Goal: Information Seeking & Learning: Learn about a topic

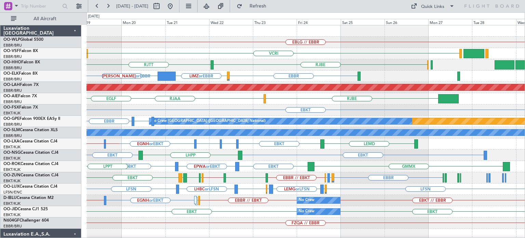
click at [398, 154] on div "EBLG // EBBR VCRI VRMU [GEOGRAPHIC_DATA] [GEOGRAPHIC_DATA] [GEOGRAPHIC_DATA] LT…" at bounding box center [306, 228] width 439 height 406
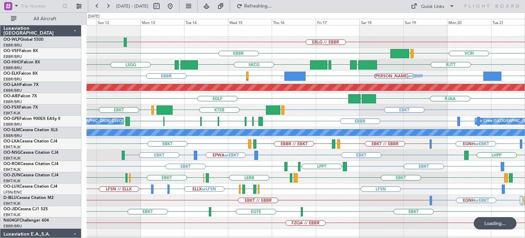
click at [463, 158] on div "EBLG // EBBR LEBL VCRI VRMU [GEOGRAPHIC_DATA] [GEOGRAPHIC_DATA] LTCG [GEOGRAPHI…" at bounding box center [306, 228] width 439 height 406
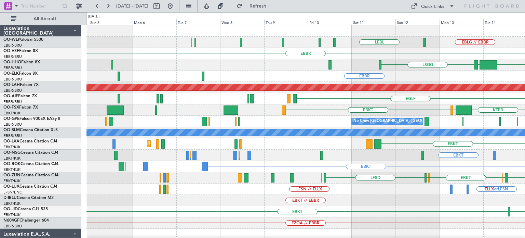
click at [467, 143] on div "EBLG // EBBR LEBL [GEOGRAPHIC_DATA] SKCG [GEOGRAPHIC_DATA] [GEOGRAPHIC_DATA] EG…" at bounding box center [306, 228] width 439 height 406
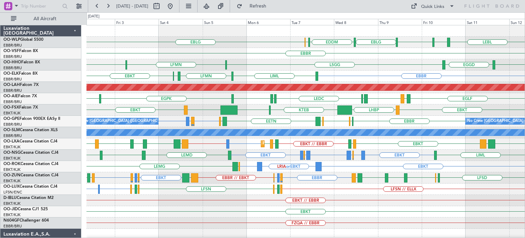
click at [381, 102] on div "EGLF LEMD [GEOGRAPHIC_DATA] LEMD LEDC LEXJ [GEOGRAPHIC_DATA] [GEOGRAPHIC_DATA] …" at bounding box center [306, 98] width 439 height 11
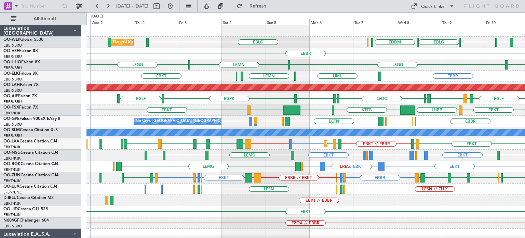
click at [278, 208] on div "EBKT Planned Maint [GEOGRAPHIC_DATA]-[GEOGRAPHIC_DATA]" at bounding box center [306, 211] width 439 height 11
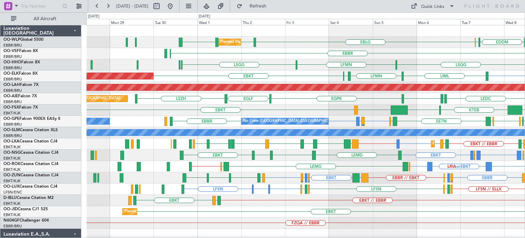
click at [310, 205] on div "EBKT // EBBR LFTH EBKT A/C Unavailable [GEOGRAPHIC_DATA]-[GEOGRAPHIC_DATA] A/C …" at bounding box center [306, 200] width 439 height 11
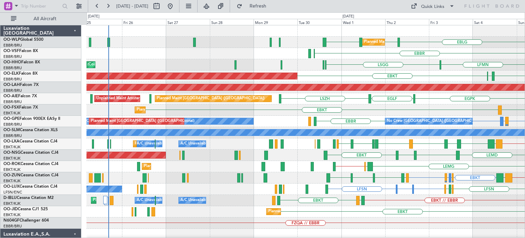
click at [374, 211] on div "EBLG LIML LHDC LHDC Planned Maint Milan ([GEOGRAPHIC_DATA]) ELLX EDDM [GEOGRAPH…" at bounding box center [306, 211] width 439 height 373
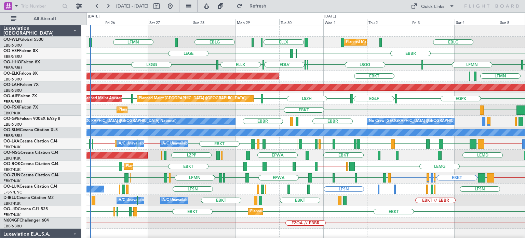
click at [333, 98] on div "EGPK [GEOGRAPHIC_DATA] [GEOGRAPHIC_DATA] [GEOGRAPHIC_DATA] [GEOGRAPHIC_DATA] [G…" at bounding box center [306, 98] width 439 height 11
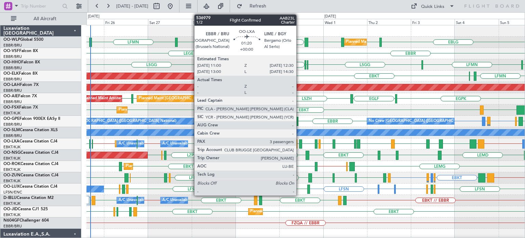
click at [300, 143] on div at bounding box center [300, 143] width 3 height 9
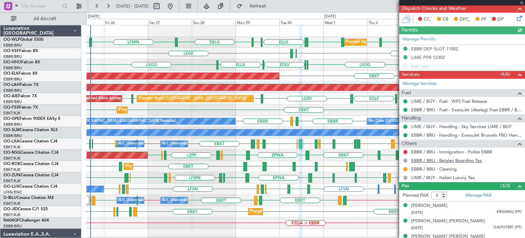
scroll to position [145, 0]
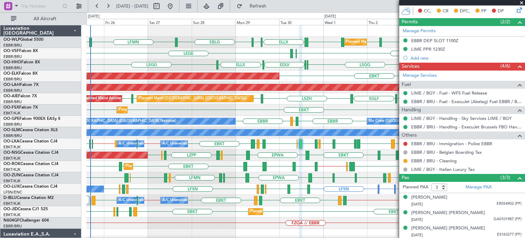
click at [523, 4] on span at bounding box center [522, 3] width 7 height 6
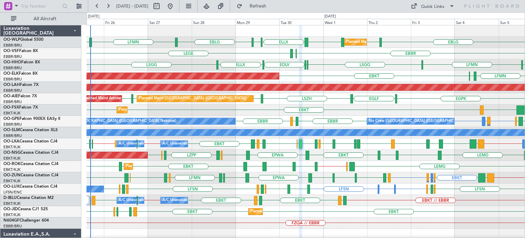
type input "0"
click at [341, 104] on div "LHBP EBKT EBKT Planned Maint [GEOGRAPHIC_DATA]-[GEOGRAPHIC_DATA]" at bounding box center [306, 109] width 439 height 11
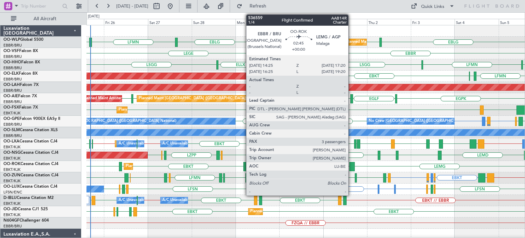
click at [352, 164] on div at bounding box center [352, 166] width 5 height 9
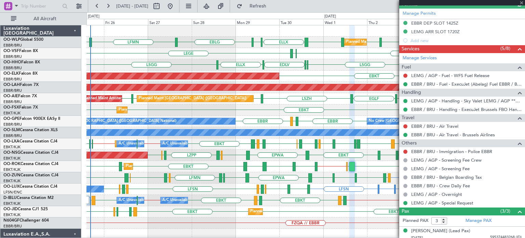
scroll to position [205, 0]
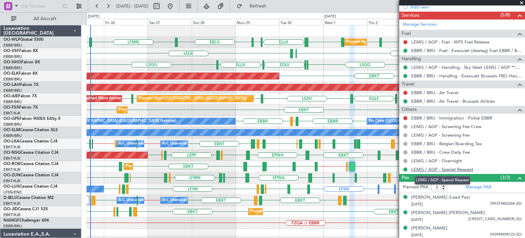
click at [461, 167] on link "LEMG / AGP - Special Request" at bounding box center [443, 169] width 62 height 6
click at [321, 50] on div "EBBR LEGE ELLX" at bounding box center [306, 53] width 439 height 11
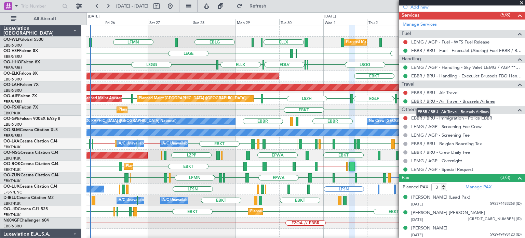
click at [461, 98] on link "EBBR / BRU - Air Travel - Brussels Airlines" at bounding box center [454, 101] width 84 height 6
click at [521, 2] on span at bounding box center [522, 3] width 7 height 6
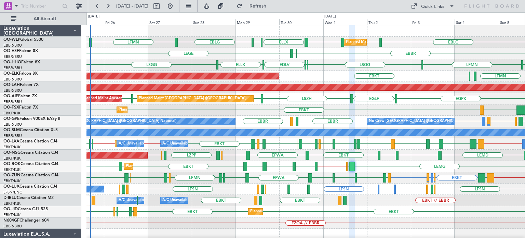
type input "0"
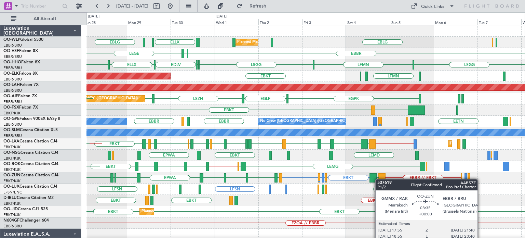
click at [379, 179] on div "EBLG LIML LHDC LHDC ELLX LFPO EBLG Planned Maint Milan ([GEOGRAPHIC_DATA]) LFMN…" at bounding box center [306, 228] width 439 height 406
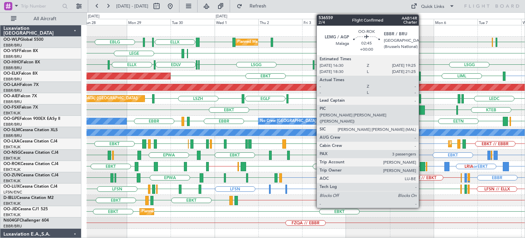
click at [422, 163] on div at bounding box center [422, 166] width 5 height 9
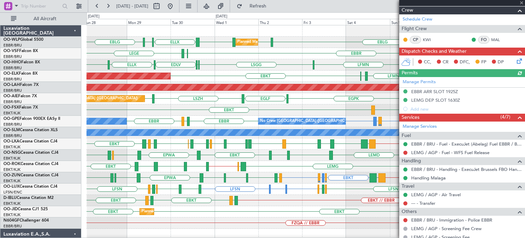
scroll to position [170, 0]
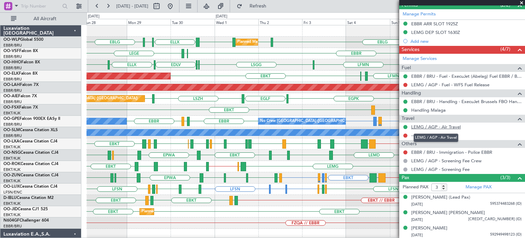
click at [453, 125] on link "LEMG / AGP - Air Travel" at bounding box center [437, 127] width 50 height 6
click at [521, 2] on span at bounding box center [522, 3] width 7 height 6
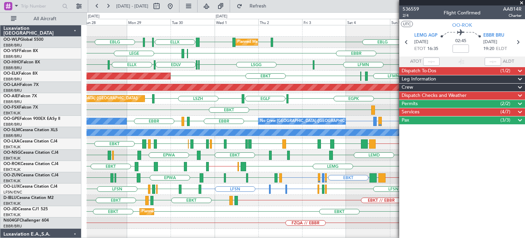
scroll to position [0, 0]
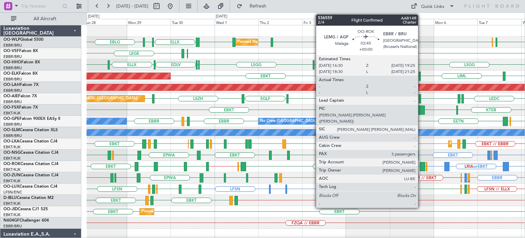
click at [421, 163] on div at bounding box center [422, 166] width 5 height 9
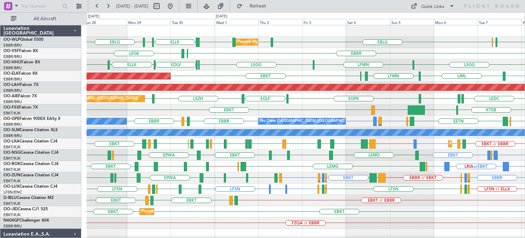
click at [293, 63] on div "LSGG ELLX EDLV ELLX [GEOGRAPHIC_DATA] [GEOGRAPHIC_DATA] LFMN" at bounding box center [306, 64] width 439 height 11
click at [292, 43] on div "LIML LHDC LHDC ELLX LFPO EBLG EDDM ELLX EBLG Planned Maint Milan ([GEOGRAPHIC_D…" at bounding box center [306, 42] width 439 height 11
click at [293, 44] on div "LIML LHDC LHDC ELLX LFPO EBLG EDDM ELLX EBLG Planned Maint Milan ([GEOGRAPHIC_D…" at bounding box center [306, 42] width 439 height 11
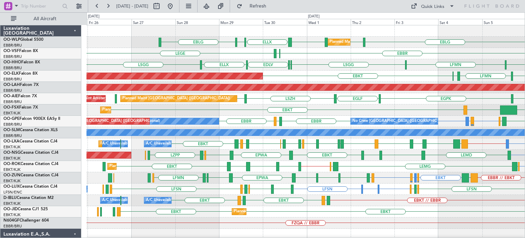
click at [389, 57] on div "LIML LHDC LHDC ELLX LFPO EBLG EBLG Planned Maint Milan ([GEOGRAPHIC_DATA]) ELLX…" at bounding box center [306, 211] width 439 height 373
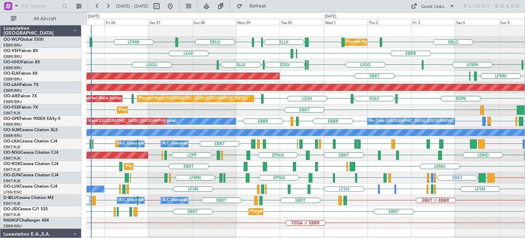
click at [203, 111] on div "Planned Maint Kortrijk-[GEOGRAPHIC_DATA] EBKT EBKT LHBP" at bounding box center [306, 109] width 439 height 11
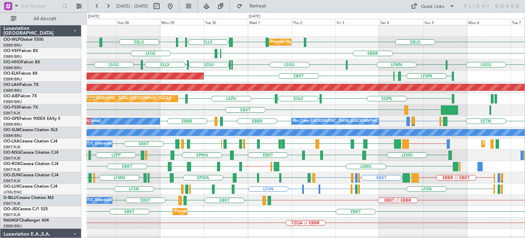
click at [392, 91] on div "Planned Maint [PERSON_NAME]-[GEOGRAPHIC_DATA][PERSON_NAME] ([GEOGRAPHIC_DATA][P…" at bounding box center [306, 87] width 439 height 11
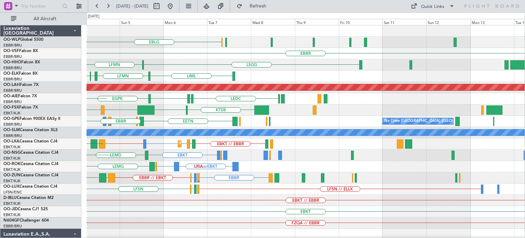
click at [204, 121] on div "EBLG LIML Planned Maint Milan ([GEOGRAPHIC_DATA]) [GEOGRAPHIC_DATA] [GEOGRAPHIC…" at bounding box center [306, 222] width 439 height 395
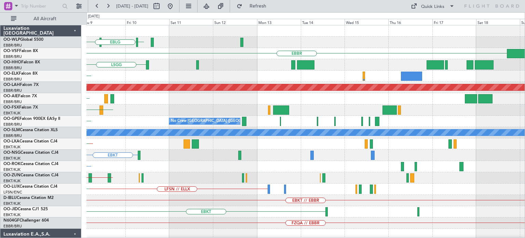
click at [136, 139] on div "EBLG [GEOGRAPHIC_DATA] [GEOGRAPHIC_DATA] LIML Planned [GEOGRAPHIC_DATA][PERSON_…" at bounding box center [306, 222] width 439 height 395
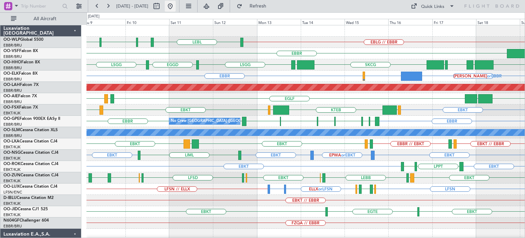
click at [176, 6] on button at bounding box center [170, 6] width 11 height 11
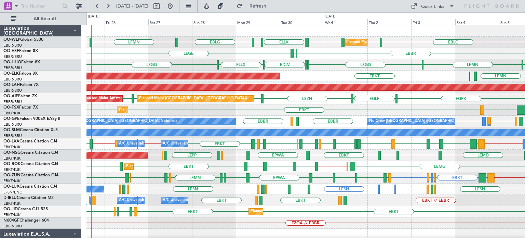
click at [203, 66] on div "LSGG ELLX EDLV ELLX [GEOGRAPHIC_DATA] [GEOGRAPHIC_DATA] LFMN Planned Maint Gene…" at bounding box center [306, 64] width 439 height 11
click at [178, 30] on div at bounding box center [306, 30] width 439 height 11
